Goal: Task Accomplishment & Management: Complete application form

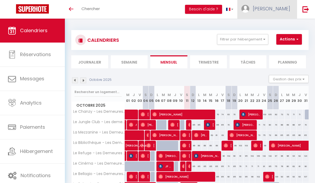
click at [262, 13] on link "[PERSON_NAME]" at bounding box center [266, 9] width 59 height 19
click at [262, 34] on link "Équipe" at bounding box center [274, 36] width 39 height 9
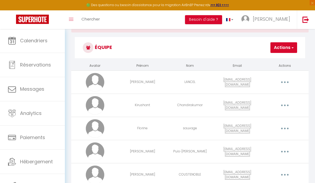
scroll to position [23, 0]
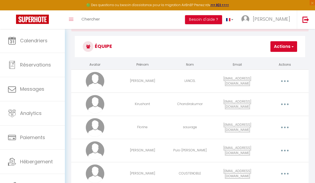
click at [282, 49] on button "Actions" at bounding box center [283, 46] width 27 height 11
click at [272, 59] on link "Ajouter un nouvel utilisateur" at bounding box center [265, 58] width 63 height 7
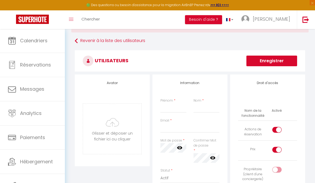
scroll to position [39, 0]
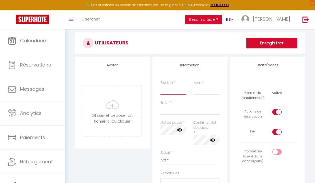
click at [169, 94] on input "Prénom" at bounding box center [173, 91] width 26 height 10
type input "[PERSON_NAME]"
type input "Sette"
type input "[EMAIL_ADDRESS][DOMAIN_NAME]"
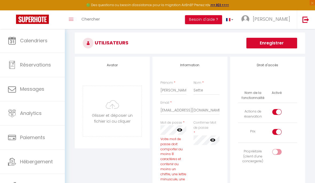
click at [182, 129] on icon at bounding box center [179, 130] width 5 height 3
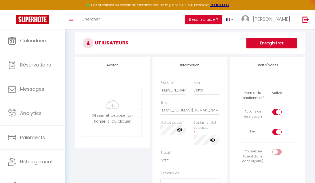
click at [215, 142] on icon at bounding box center [212, 140] width 5 height 5
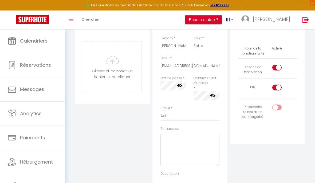
scroll to position [83, 0]
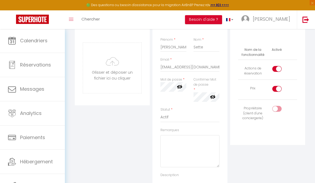
click at [275, 90] on div at bounding box center [276, 89] width 9 height 6
click at [277, 90] on input "checkbox" at bounding box center [281, 90] width 9 height 8
checkbox input "false"
click at [277, 68] on input "checkbox" at bounding box center [281, 70] width 9 height 8
checkbox input "false"
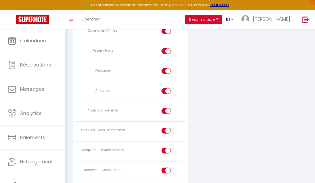
scroll to position [402, 0]
click at [166, 88] on input "checkbox" at bounding box center [170, 92] width 9 height 8
checkbox input "false"
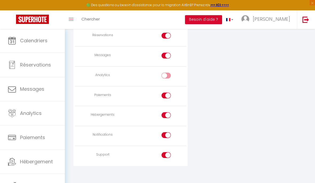
scroll to position [416, 0]
click at [169, 93] on input "checkbox" at bounding box center [170, 97] width 9 height 8
checkbox input "false"
click at [167, 113] on input "checkbox" at bounding box center [170, 117] width 9 height 8
checkbox input "false"
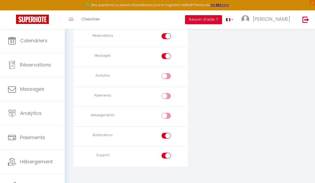
click at [168, 136] on input "checkbox" at bounding box center [170, 137] width 9 height 8
checkbox input "false"
click at [168, 155] on input "checkbox" at bounding box center [170, 157] width 9 height 8
checkbox input "false"
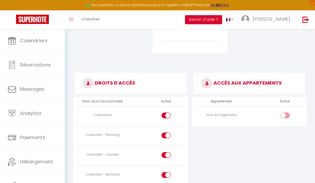
scroll to position [247, 0]
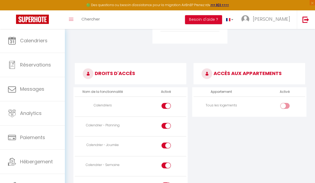
click at [286, 104] on input "checkbox" at bounding box center [289, 107] width 9 height 8
click at [285, 105] on input "checkbox" at bounding box center [289, 107] width 9 height 8
checkbox input "false"
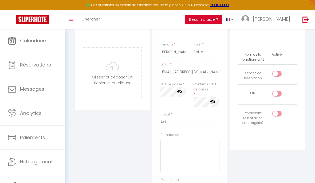
scroll to position [77, 0]
click at [279, 74] on input "checkbox" at bounding box center [281, 76] width 9 height 8
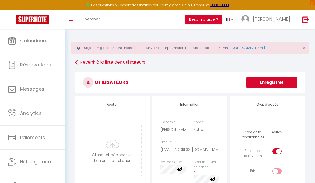
scroll to position [0, 0]
click at [281, 150] on input "checkbox" at bounding box center [281, 153] width 9 height 8
checkbox input "false"
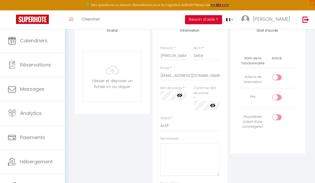
scroll to position [0, 0]
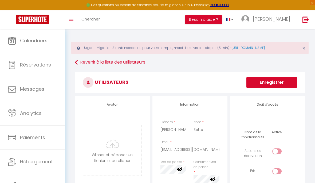
click at [281, 81] on button "Enregistrer" at bounding box center [271, 82] width 51 height 11
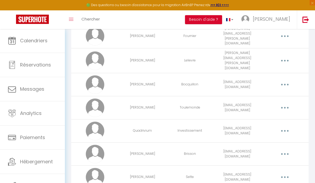
scroll to position [438, 0]
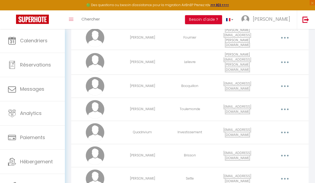
click at [285, 174] on button "button" at bounding box center [285, 179] width 14 height 10
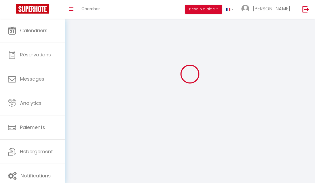
scroll to position [19, 0]
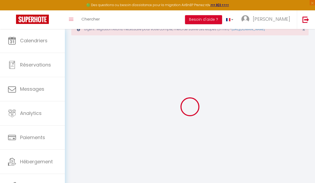
type input "[PERSON_NAME]"
type input "Sette"
type input "[EMAIL_ADDRESS][DOMAIN_NAME]"
type textarea "[URL][DOMAIN_NAME]"
checkbox input "false"
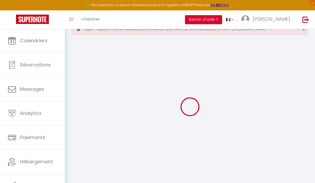
checkbox input "false"
checkbox input "true"
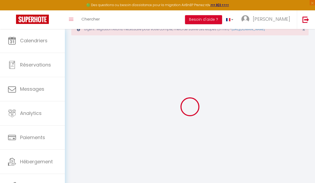
checkbox input "true"
checkbox input "false"
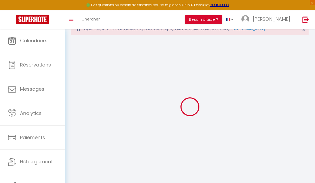
checkbox input "false"
select select
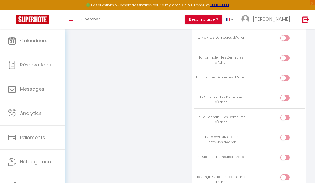
scroll to position [602, 0]
click at [282, 136] on div at bounding box center [284, 139] width 9 height 6
click at [285, 136] on input "checkbox" at bounding box center [289, 140] width 9 height 8
checkbox input "true"
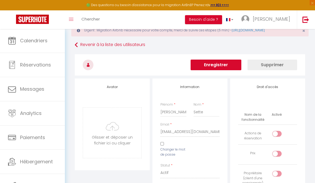
scroll to position [0, 0]
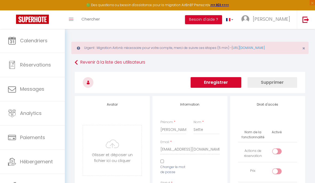
click at [217, 85] on button "Enregistrer" at bounding box center [215, 82] width 51 height 11
